Goal: Feedback & Contribution: Submit feedback/report problem

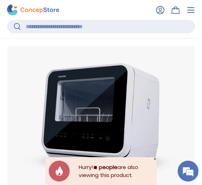
scroll to position [252, 0]
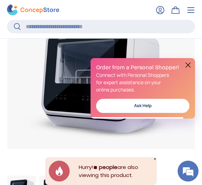
click at [189, 66] on button at bounding box center [188, 65] width 8 height 8
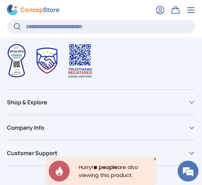
scroll to position [2350, 0]
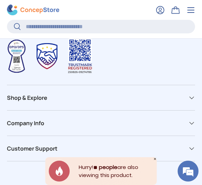
click at [154, 136] on summary "Customer Support" at bounding box center [101, 148] width 188 height 25
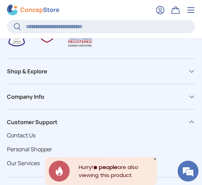
scroll to position [2377, 0]
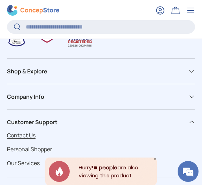
click at [32, 131] on link "Contact Us" at bounding box center [21, 135] width 29 height 8
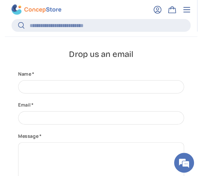
scroll to position [139, 0]
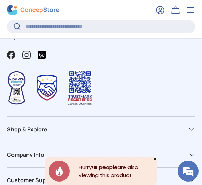
scroll to position [2320, 0]
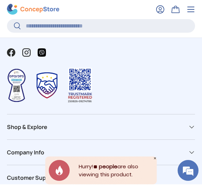
click at [103, 174] on div "Customer Support" at bounding box center [101, 178] width 188 height 8
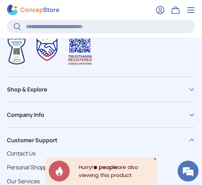
scroll to position [2354, 0]
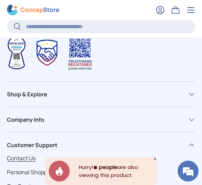
click at [27, 155] on link "Contact Us" at bounding box center [21, 159] width 29 height 8
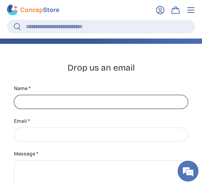
click at [55, 103] on input "Name" at bounding box center [101, 102] width 174 height 14
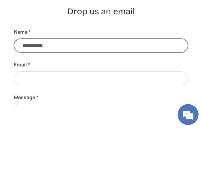
type input "**********"
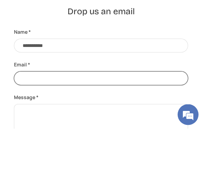
click at [64, 128] on input "Email" at bounding box center [101, 135] width 174 height 14
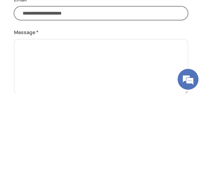
scroll to position [155, 0]
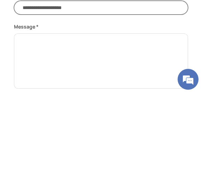
type input "**********"
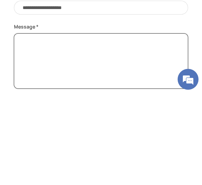
click at [44, 125] on textarea "Message" at bounding box center [101, 152] width 174 height 55
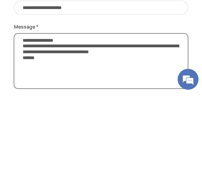
click at [124, 125] on textarea "**********" at bounding box center [101, 152] width 174 height 55
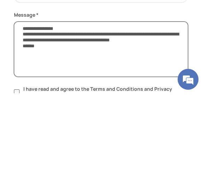
scroll to position [194, 0]
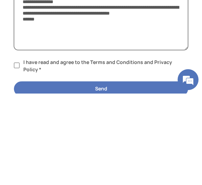
type textarea "**********"
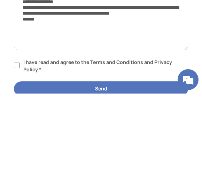
click at [19, 150] on label "I have read and agree to the Terms and Conditions and Privacy Policy *" at bounding box center [101, 157] width 174 height 15
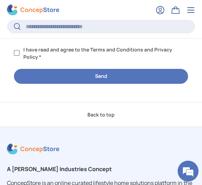
scroll to position [325, 0]
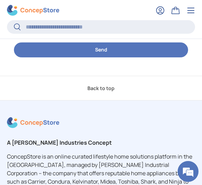
click at [113, 50] on button "Send" at bounding box center [101, 49] width 174 height 15
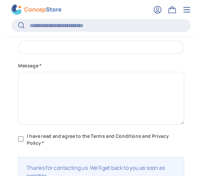
scroll to position [216, 0]
